Goal: Find specific page/section: Find specific page/section

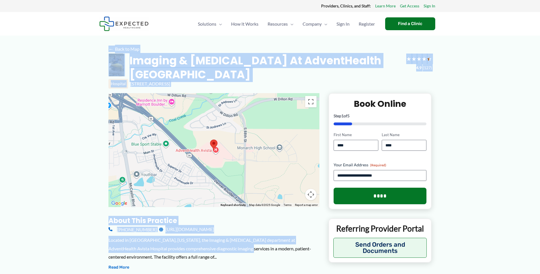
drag, startPoint x: 103, startPoint y: 51, endPoint x: 220, endPoint y: 251, distance: 232.3
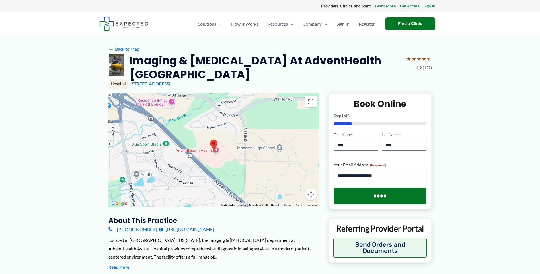
drag, startPoint x: 136, startPoint y: 58, endPoint x: 141, endPoint y: 64, distance: 8.1
click at [141, 64] on h2 "Imaging & [MEDICAL_DATA] at AdventHealth [GEOGRAPHIC_DATA]" at bounding box center [266, 68] width 272 height 28
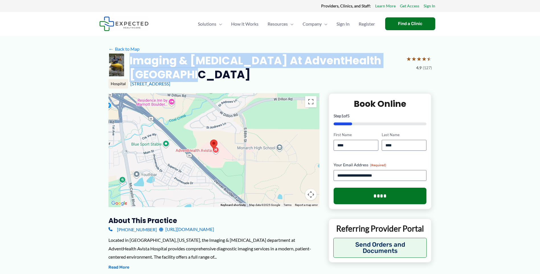
drag, startPoint x: 134, startPoint y: 60, endPoint x: 192, endPoint y: 76, distance: 60.7
click at [192, 76] on h2 "Imaging & [MEDICAL_DATA] at AdventHealth [GEOGRAPHIC_DATA]" at bounding box center [266, 68] width 272 height 28
copy h2 "Imaging & [MEDICAL_DATA] at AdventHealth [GEOGRAPHIC_DATA]"
